Goal: Task Accomplishment & Management: Use online tool/utility

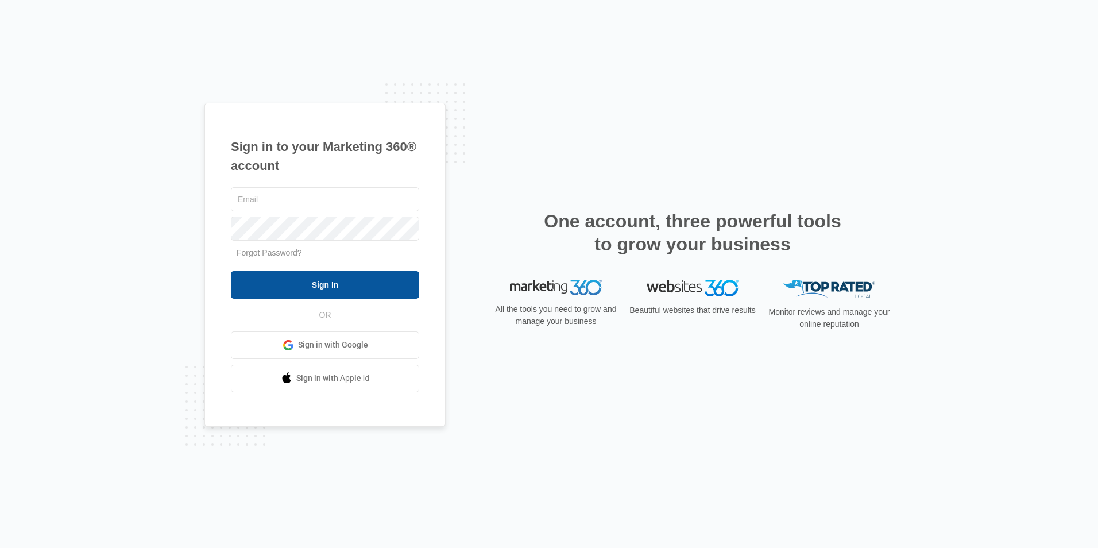
type input "[EMAIL_ADDRESS][DOMAIN_NAME]"
click at [323, 292] on input "Sign In" at bounding box center [325, 285] width 188 height 28
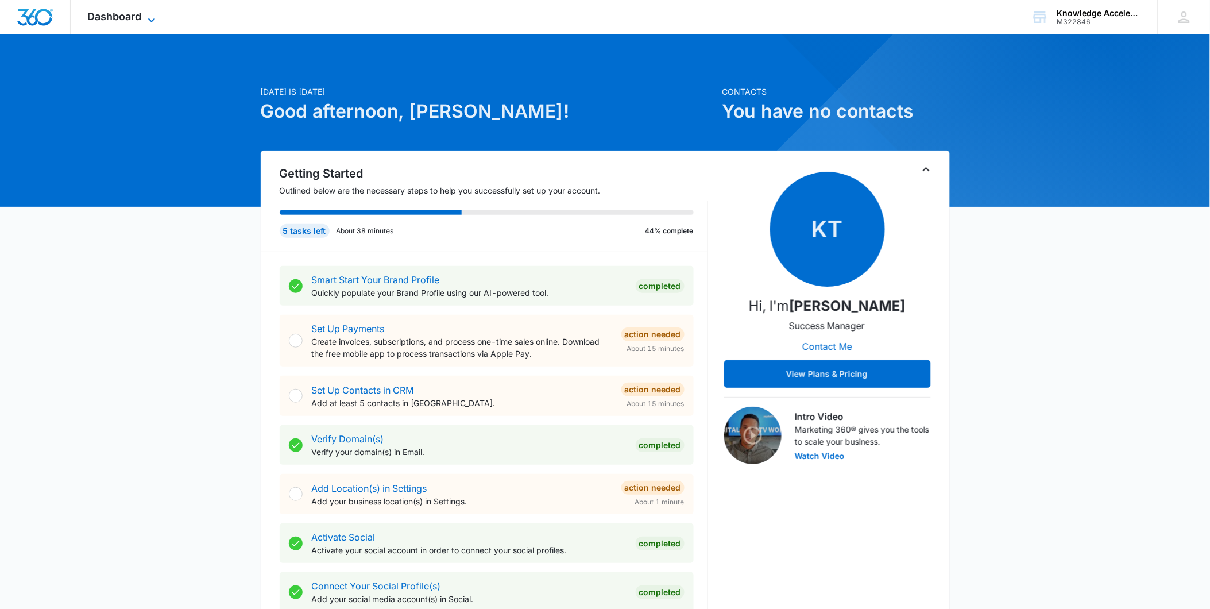
click at [115, 14] on span "Dashboard" at bounding box center [115, 16] width 54 height 12
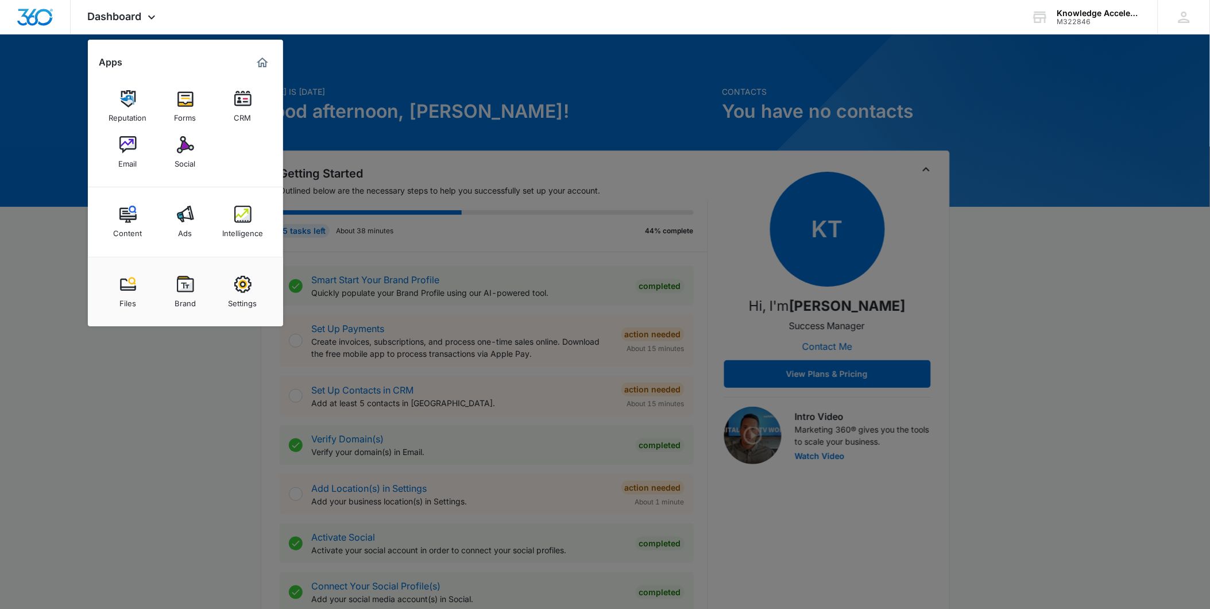
click at [181, 153] on img at bounding box center [185, 144] width 17 height 17
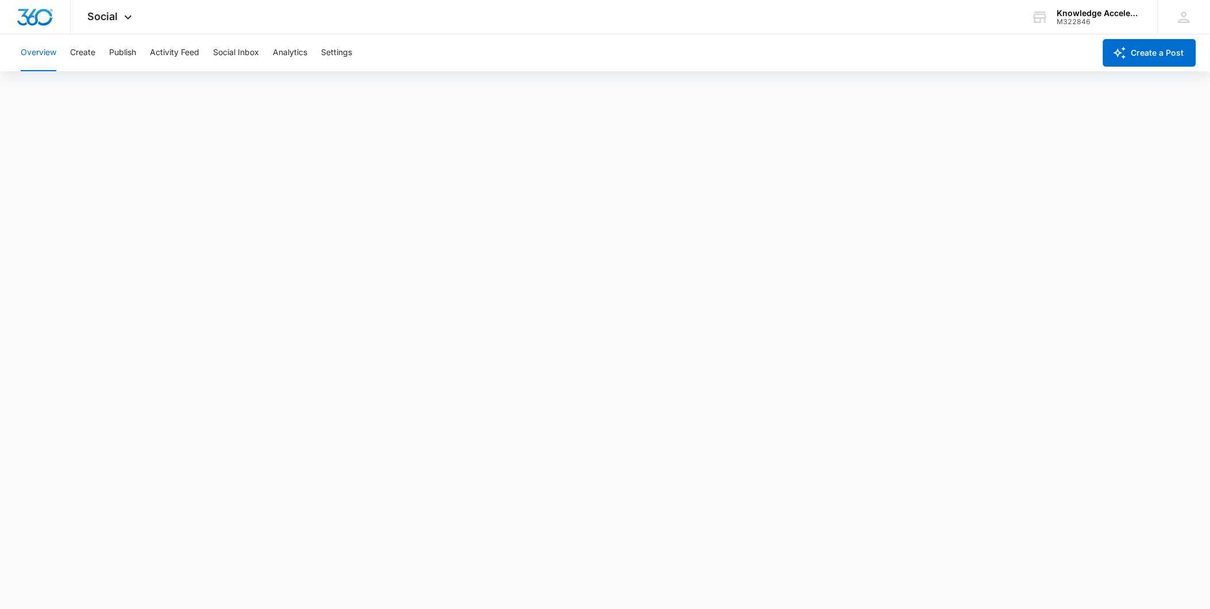
click at [96, 55] on div "Overview Create Publish Activity Feed Social Inbox Analytics Settings" at bounding box center [554, 52] width 1081 height 37
click at [88, 53] on button "Create" at bounding box center [82, 52] width 25 height 37
